Goal: Task Accomplishment & Management: Manage account settings

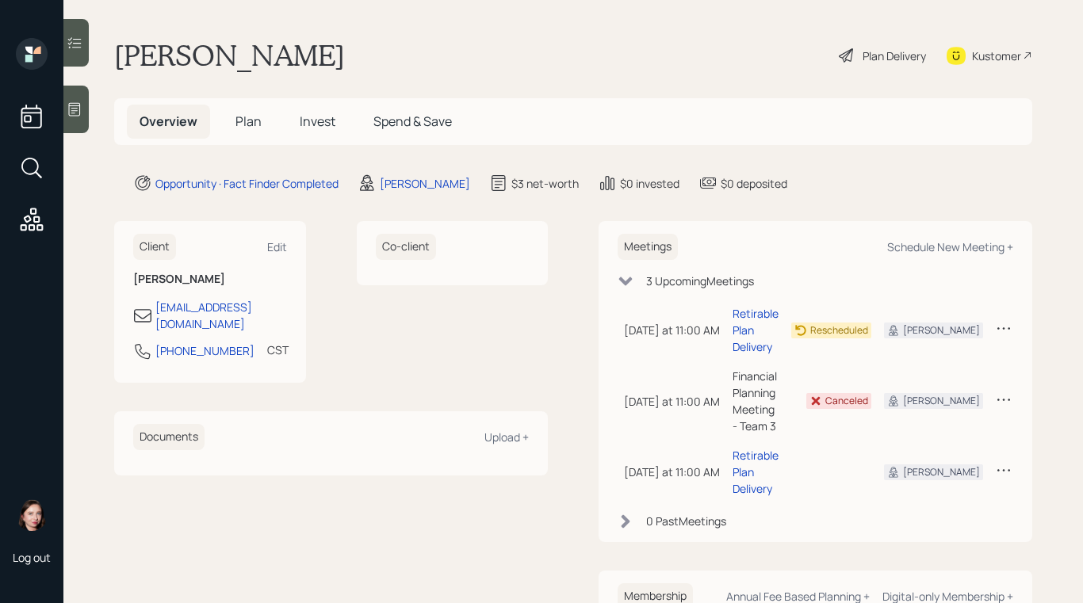
click at [83, 105] on div at bounding box center [75, 110] width 25 height 48
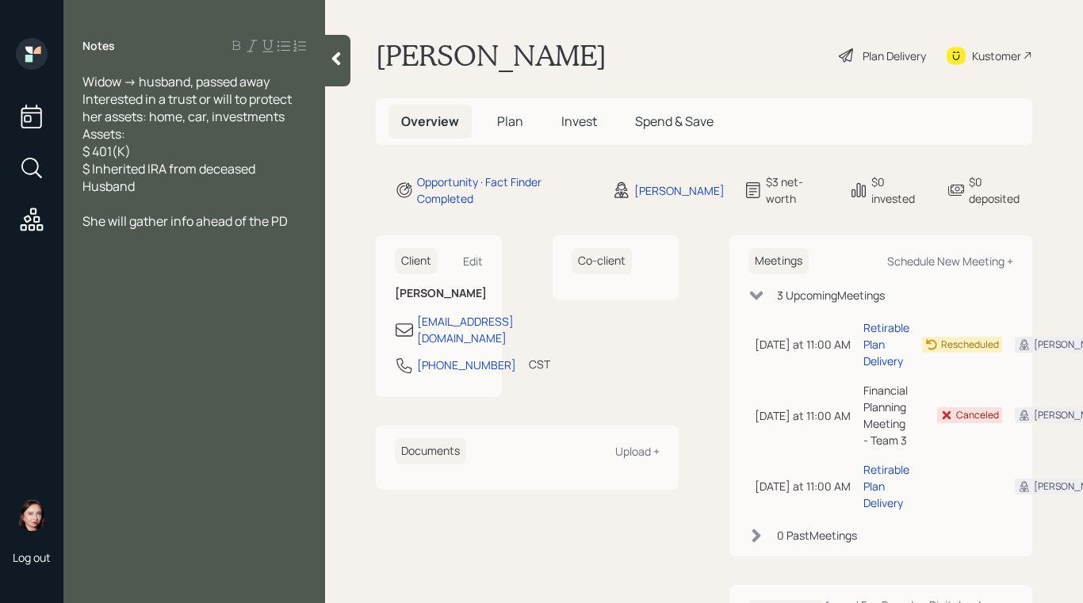
click at [326, 45] on div at bounding box center [337, 61] width 25 height 52
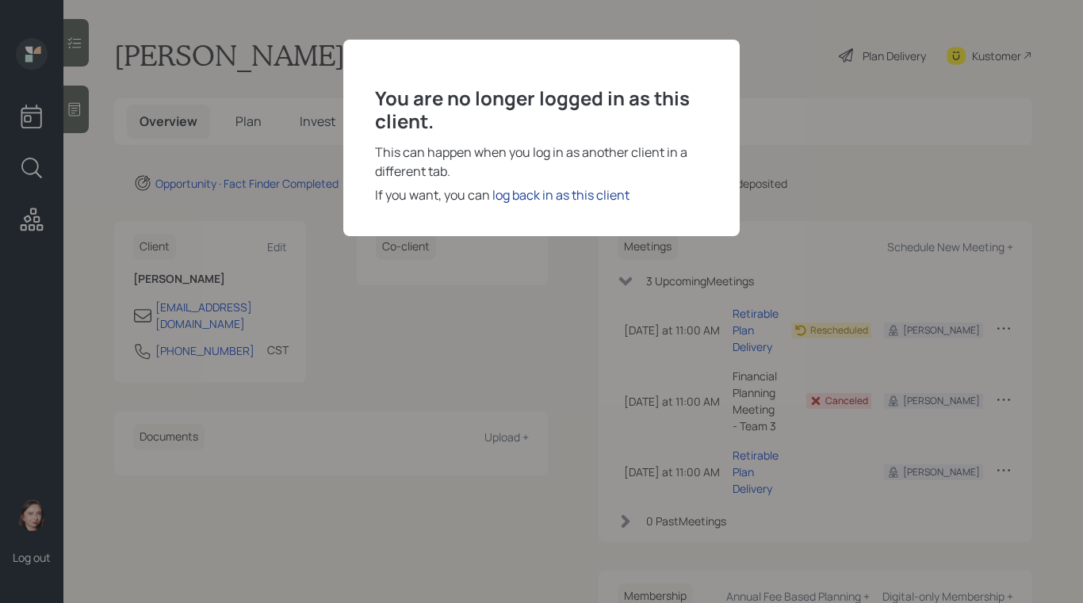
click at [573, 196] on div "log back in as this client" at bounding box center [560, 195] width 137 height 19
